Goal: Communication & Community: Answer question/provide support

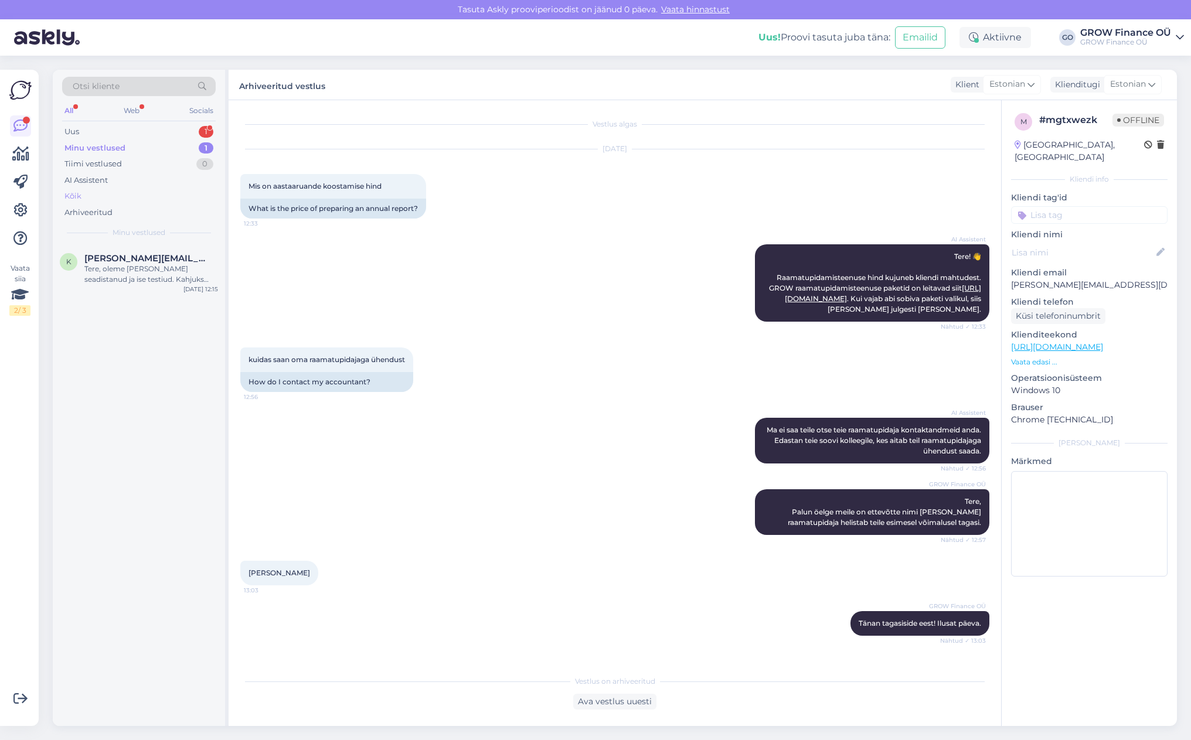
scroll to position [1071, 0]
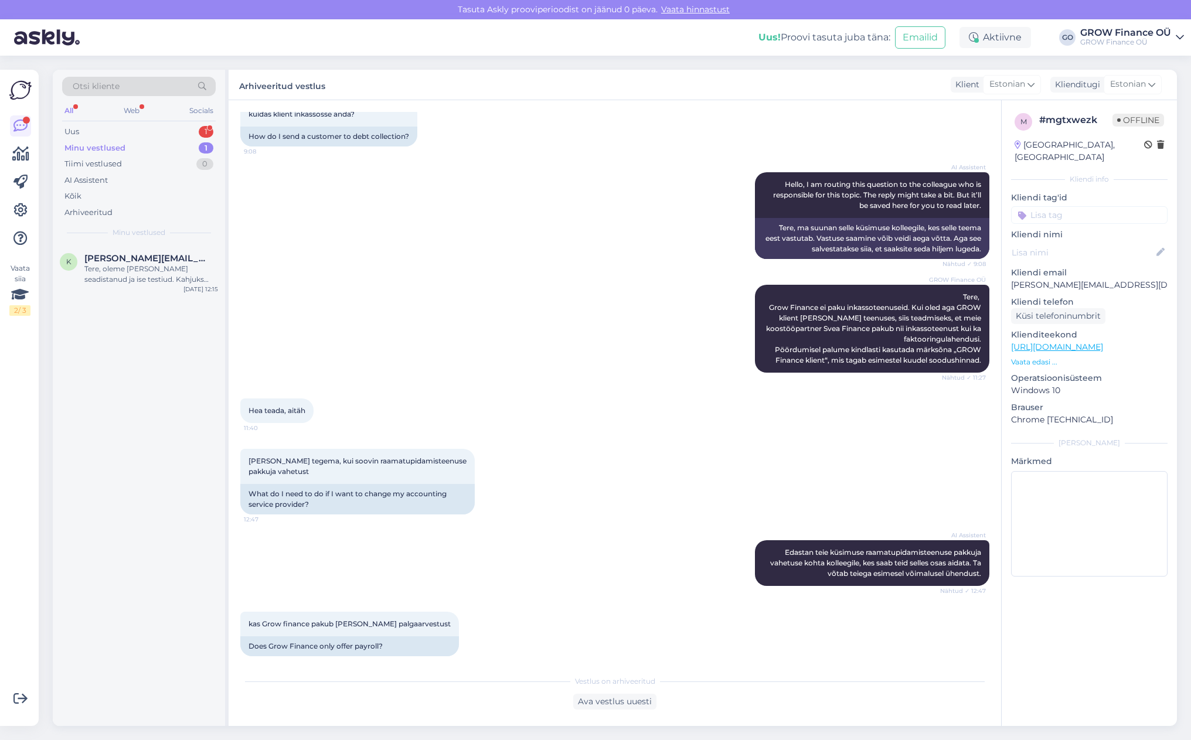
click at [93, 146] on div "Minu vestlused" at bounding box center [94, 148] width 61 height 12
click at [138, 265] on div "Tere, oleme [PERSON_NAME] seadistanud ja ise testiud. Kahjuks reaalsete klienti…" at bounding box center [151, 274] width 134 height 21
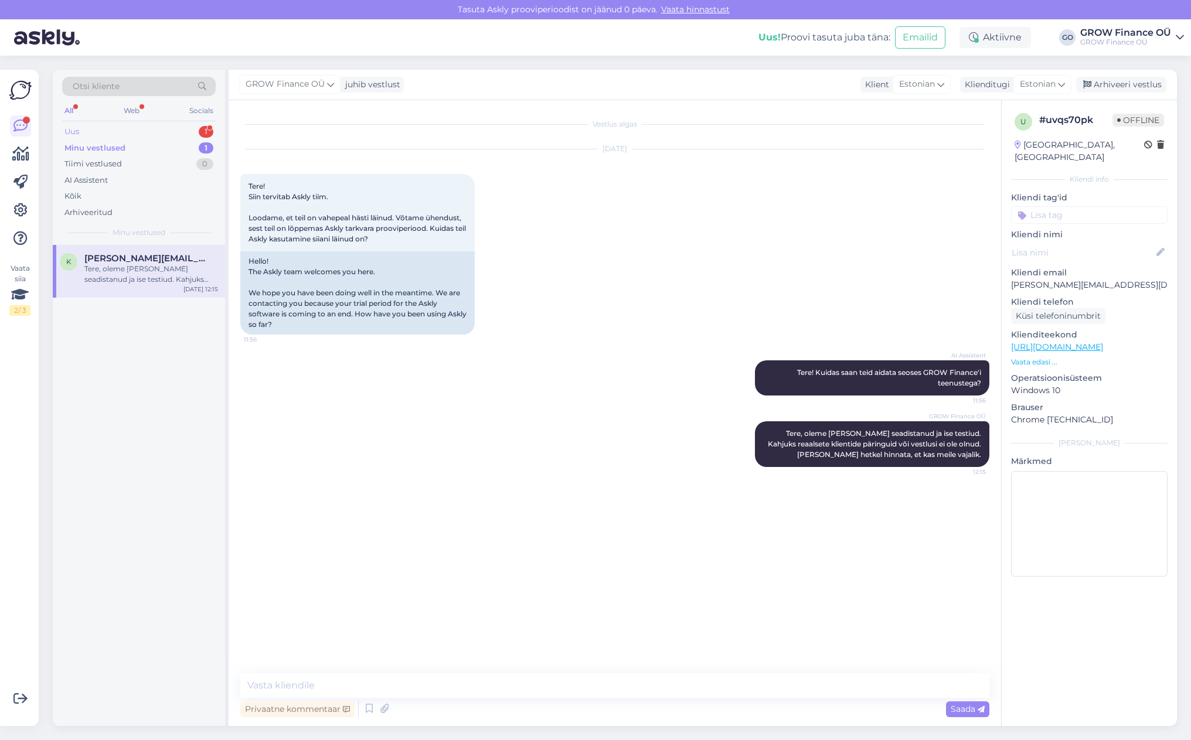
click at [101, 129] on div "Uus 1" at bounding box center [139, 132] width 154 height 16
click at [106, 264] on div "kas Grow finance pakub [PERSON_NAME] palgaarvestust" at bounding box center [151, 274] width 134 height 21
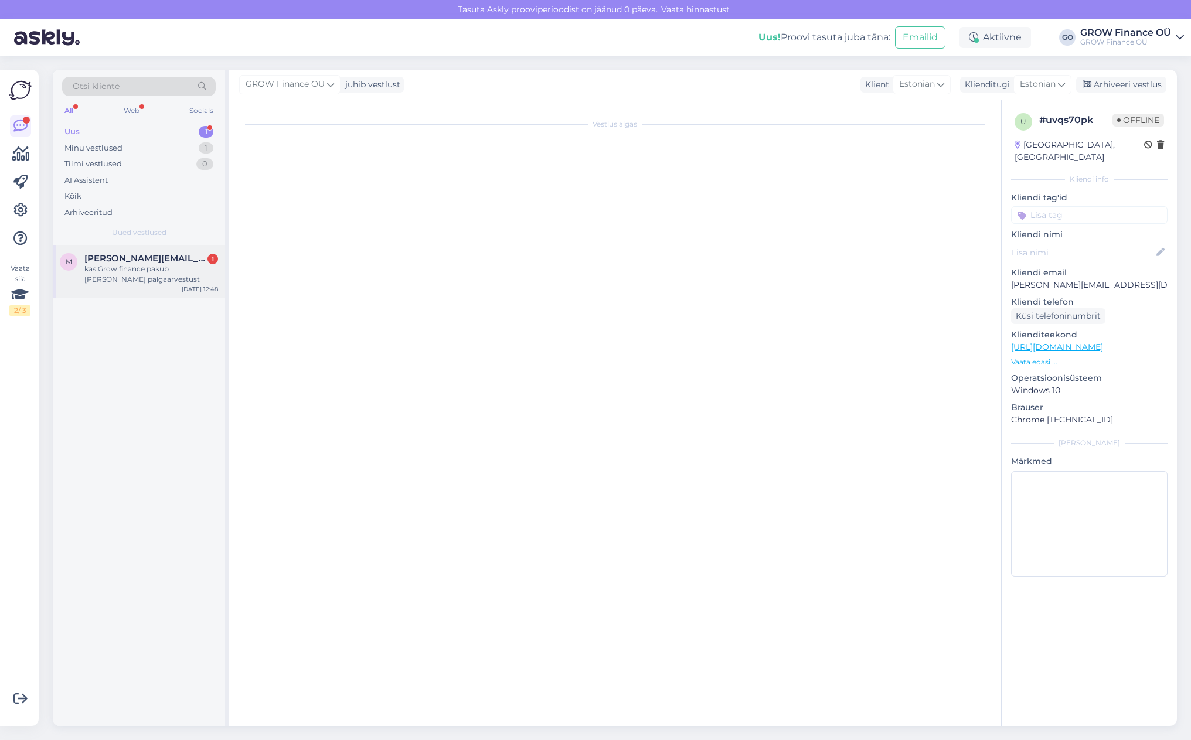
scroll to position [1111, 0]
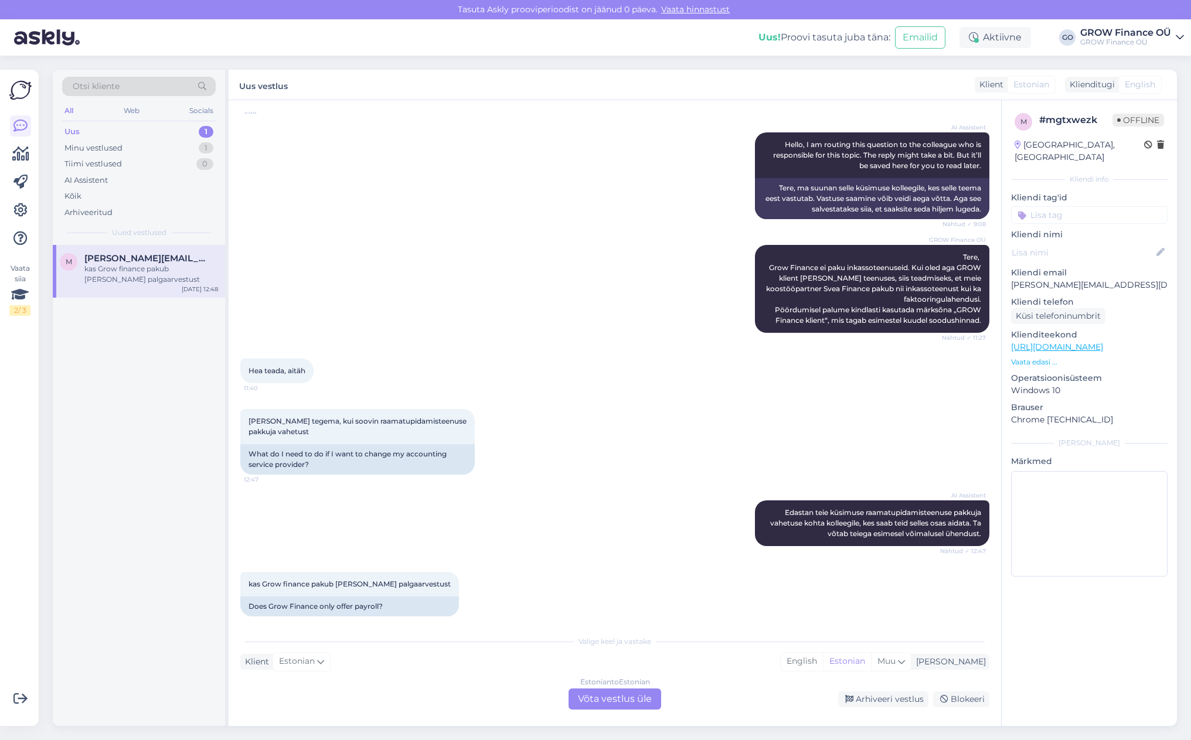
click at [613, 701] on div "Estonian to Estonian Võta vestlus üle" at bounding box center [614, 699] width 93 height 21
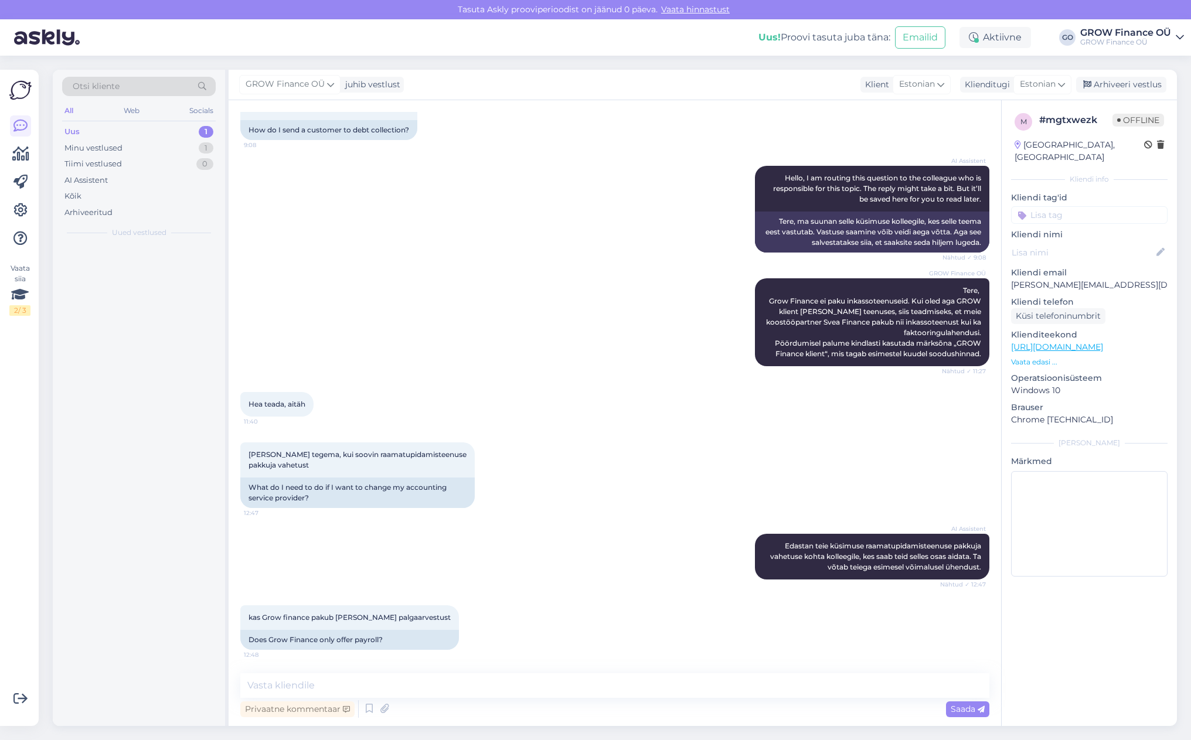
scroll to position [1067, 0]
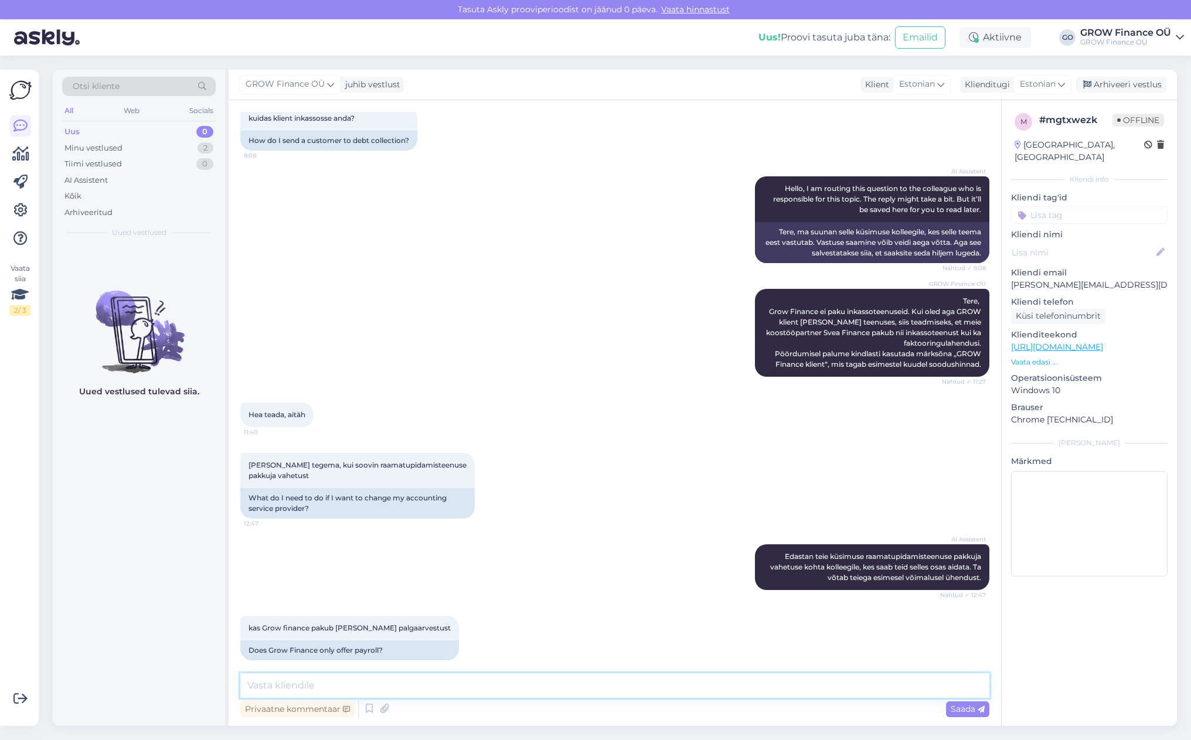
click at [278, 690] on textarea at bounding box center [614, 685] width 749 height 25
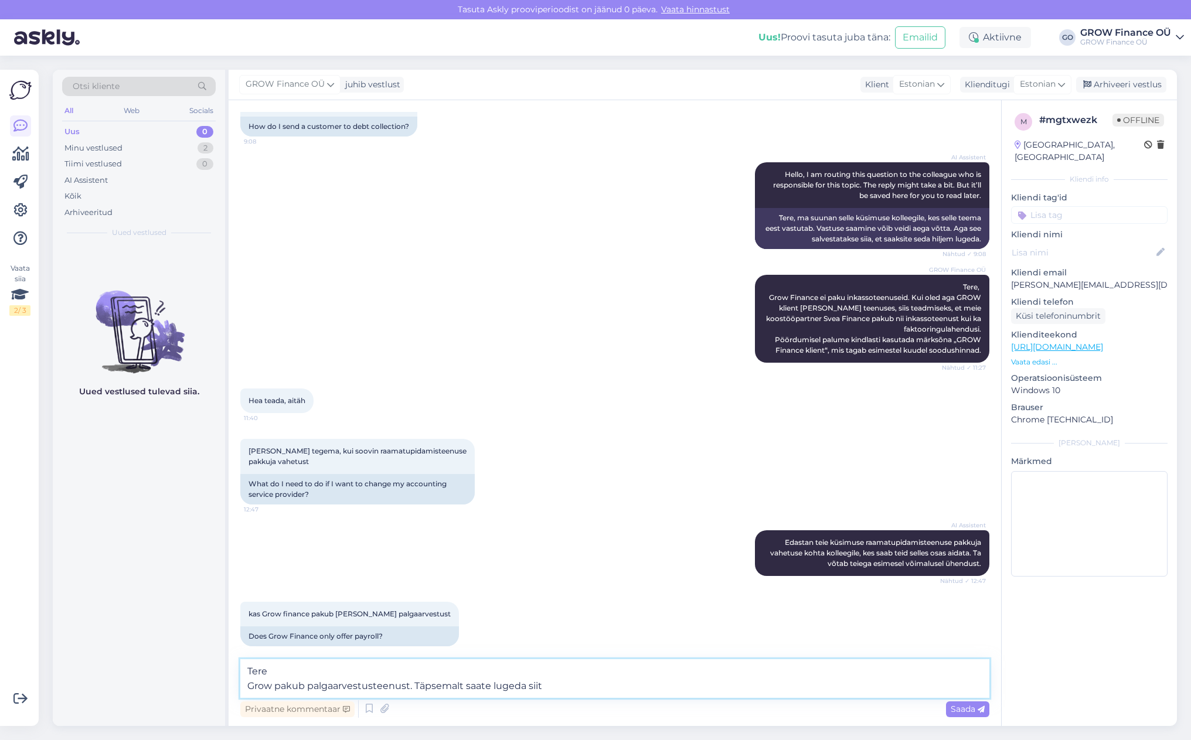
paste textarea "[URL][DOMAIN_NAME]"
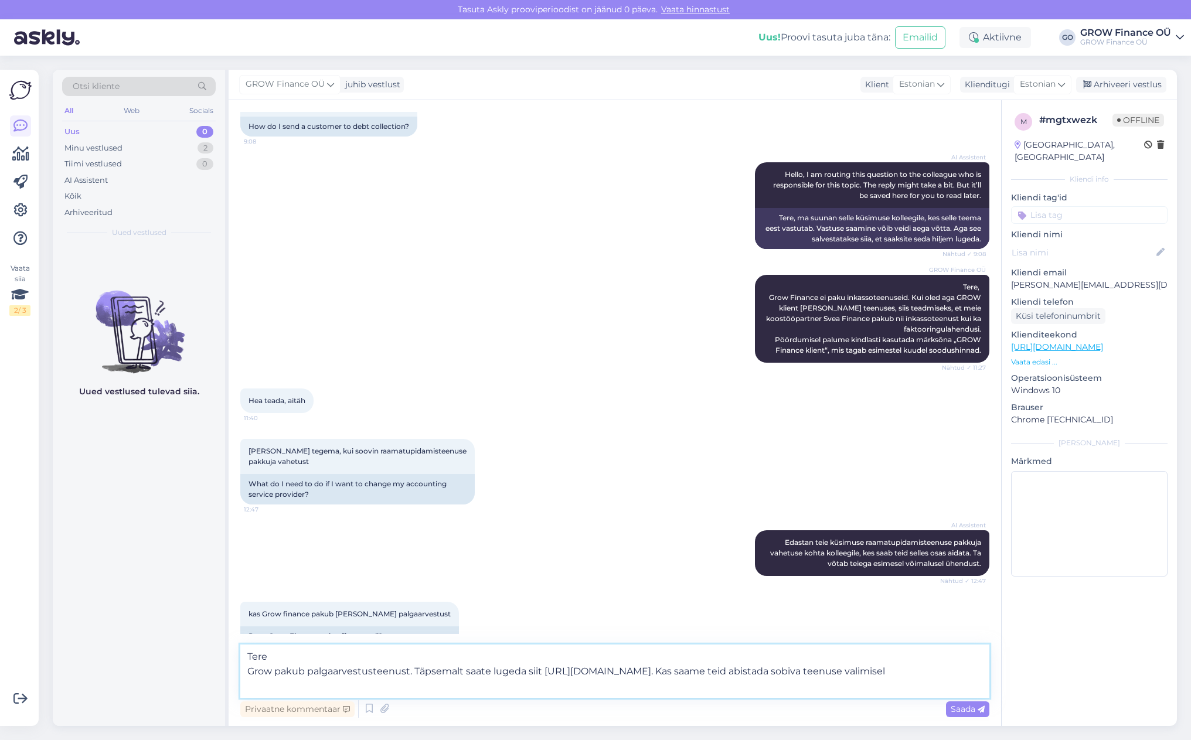
scroll to position [1095, 0]
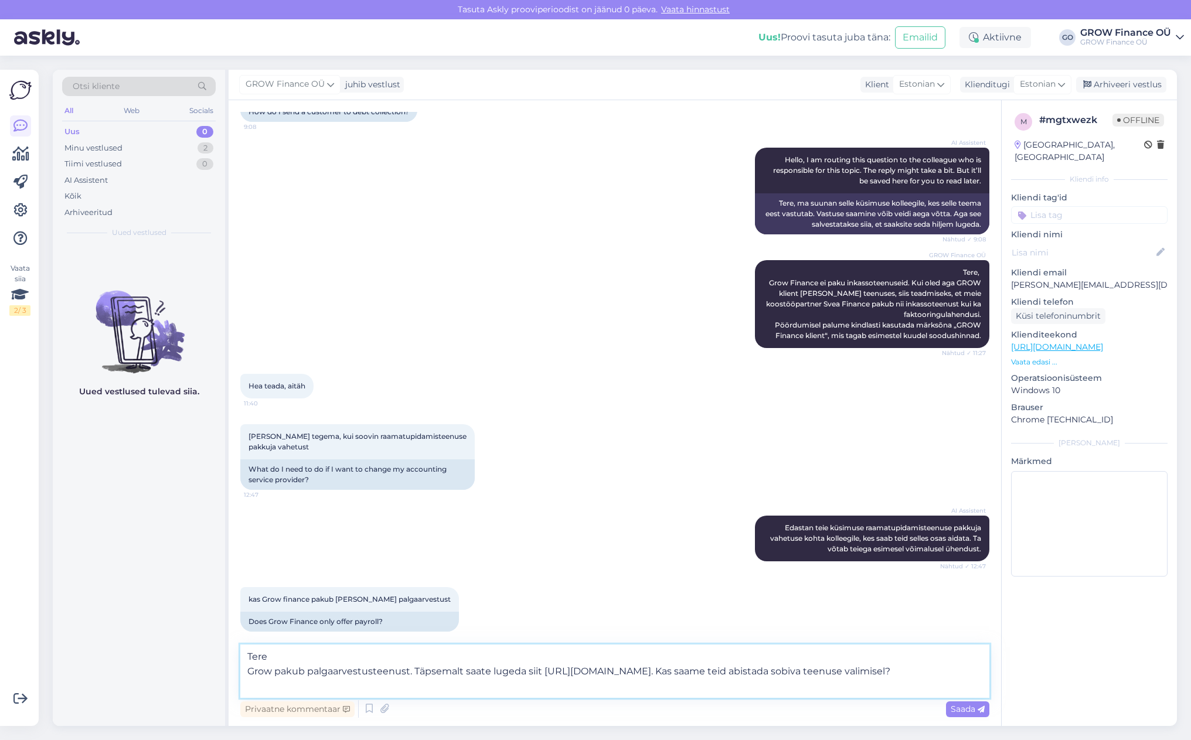
drag, startPoint x: 981, startPoint y: 672, endPoint x: 751, endPoint y: 678, distance: 230.4
click at [751, 678] on textarea "Tere Grow pakub palgaarvestusteenust. Täpsemalt saate lugeda siit [URL][DOMAIN_…" at bounding box center [614, 671] width 749 height 53
click at [370, 674] on textarea "Tere Grow pakub palgaarvestusteenust. Täpsemalt saate lugeda siit [URL][DOMAIN_…" at bounding box center [614, 671] width 749 height 53
click at [968, 676] on textarea "Tere Grow pakub palgaarvestusteenust. Täpsemalt saate lugeda siit [URL][DOMAIN_…" at bounding box center [614, 671] width 749 height 53
click at [246, 673] on textarea "Tere Grow pakub palgaarvestusteenust. Täpsemalt saate lugeda siit [URL][DOMAIN_…" at bounding box center [614, 671] width 749 height 53
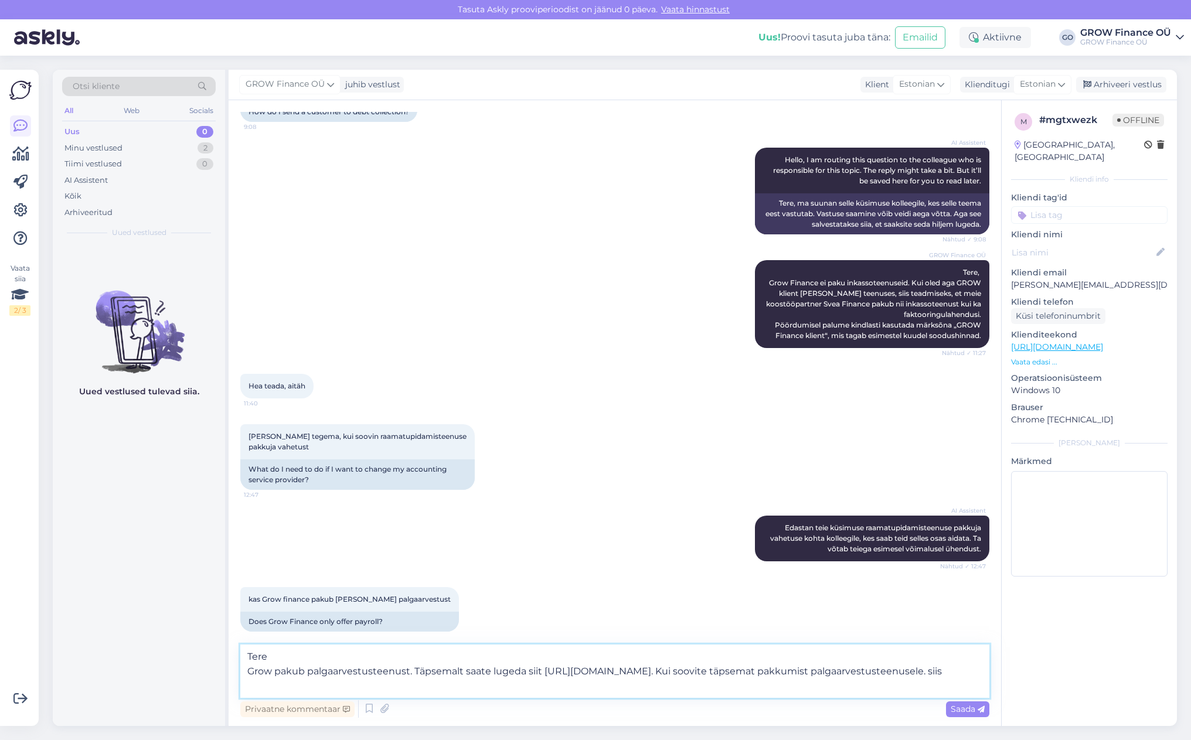
click at [382, 686] on textarea "Tere Grow pakub palgaarvestusteenust. Täpsemalt saate lugeda siit [URL][DOMAIN_…" at bounding box center [614, 671] width 749 height 53
type textarea "Tere Grow pakub palgaarvestusteenust. Täpsemalt saate lugeda siit [URL][DOMAIN_…"
